Goal: Information Seeking & Learning: Learn about a topic

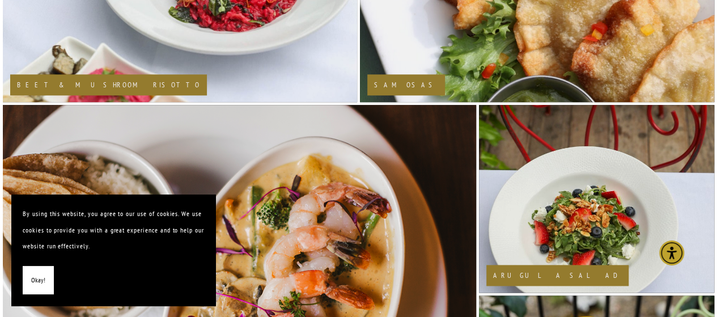
scroll to position [694, 0]
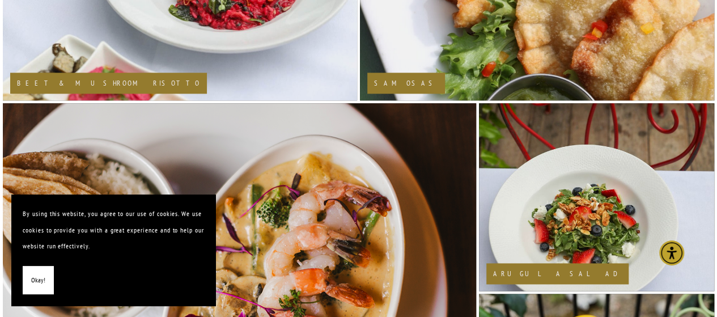
click at [34, 284] on span "Okay!" at bounding box center [38, 280] width 14 height 16
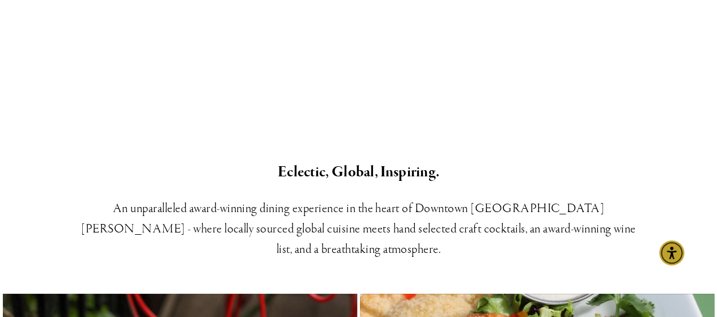
scroll to position [0, 0]
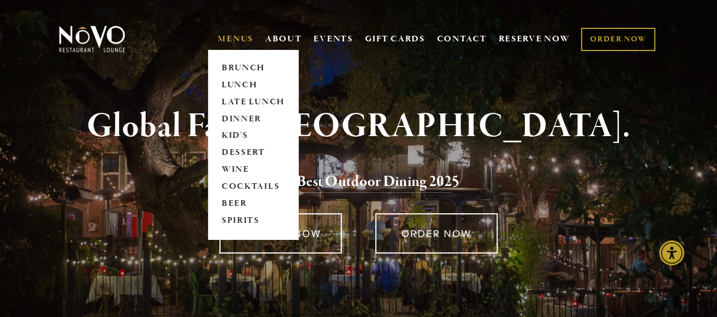
click at [238, 40] on link "MENUS" at bounding box center [236, 38] width 36 height 11
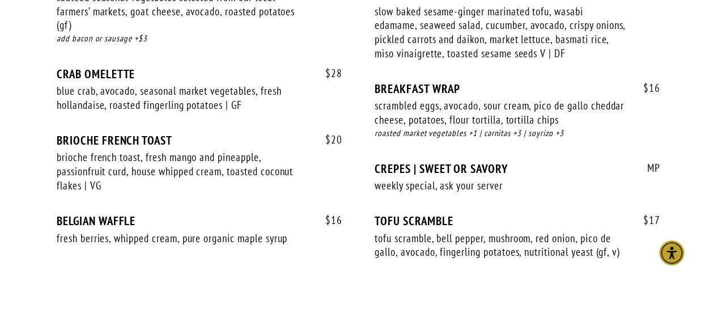
scroll to position [1100, 0]
click at [142, 214] on div "BELGIAN WAFFLE" at bounding box center [200, 221] width 286 height 14
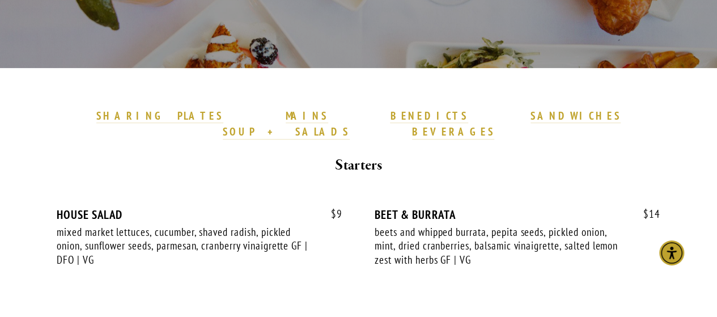
scroll to position [282, 0]
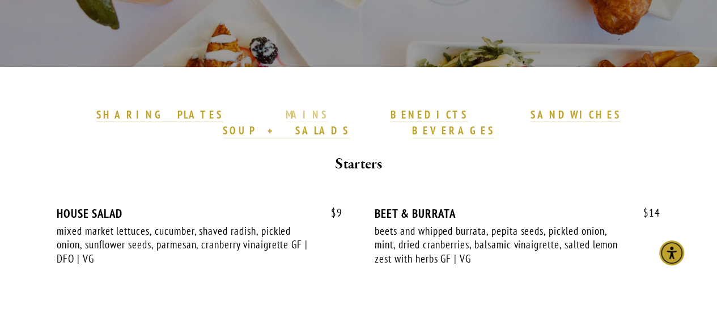
click at [286, 117] on strong "MAINS" at bounding box center [307, 115] width 42 height 14
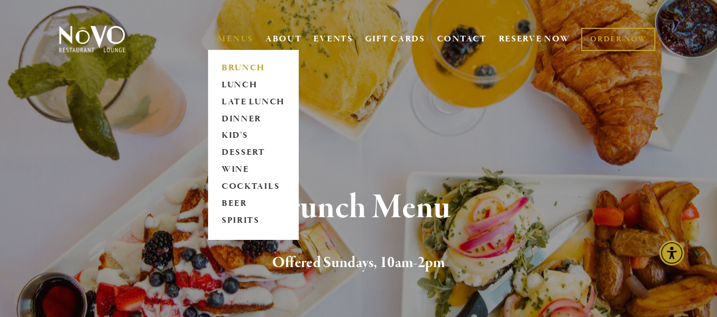
click at [240, 40] on link "MENUS" at bounding box center [236, 38] width 36 height 11
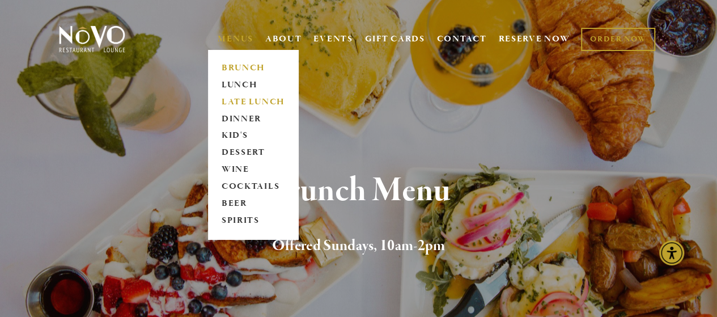
click at [237, 101] on link "LATE LUNCH" at bounding box center [253, 101] width 71 height 17
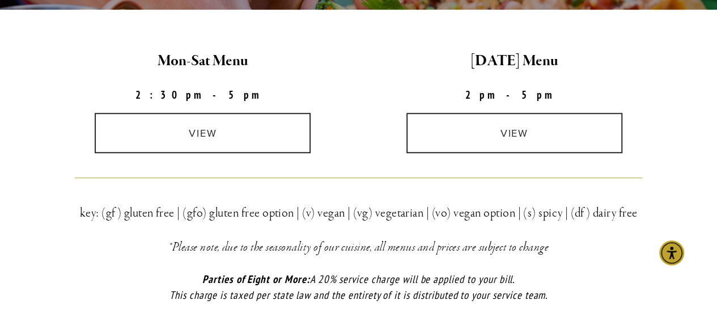
scroll to position [339, 0]
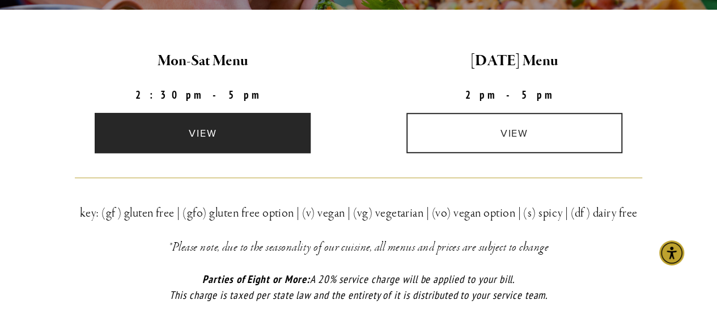
click at [236, 122] on link "view" at bounding box center [203, 133] width 216 height 40
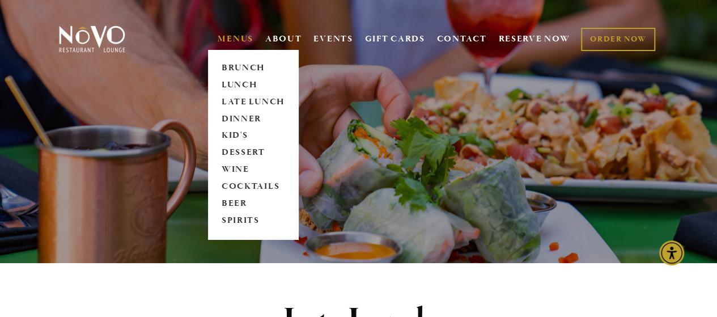
click at [240, 38] on link "MENUS" at bounding box center [236, 38] width 36 height 11
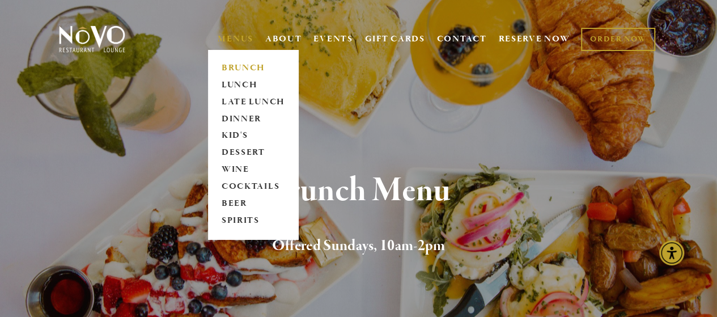
click at [231, 40] on link "MENUS" at bounding box center [236, 38] width 36 height 11
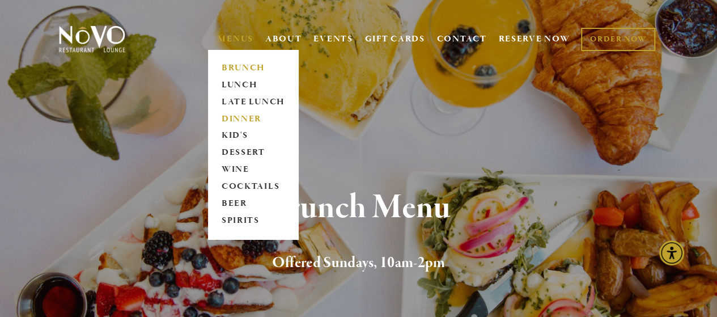
click at [222, 119] on link "DINNER" at bounding box center [253, 118] width 71 height 17
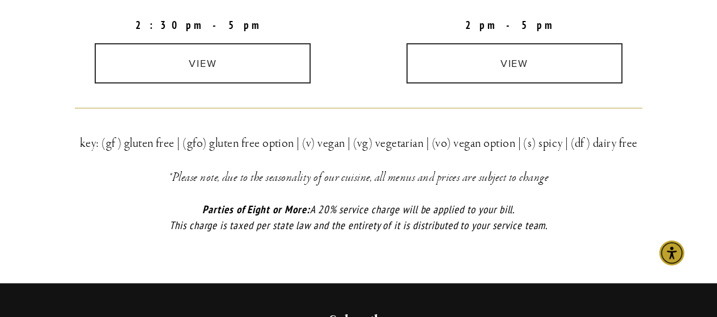
scroll to position [339, 0]
